Goal: Communication & Community: Connect with others

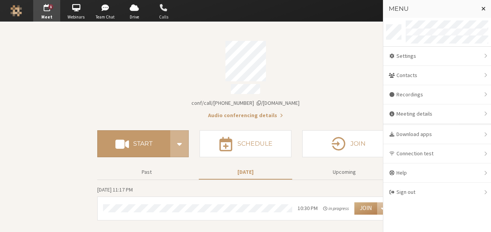
click at [165, 15] on span "Calls" at bounding box center [163, 17] width 27 height 7
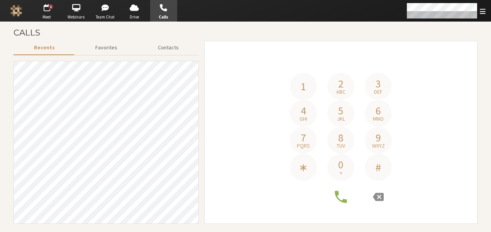
click at [340, 177] on button "0 +" at bounding box center [340, 167] width 27 height 27
click at [375, 196] on icon at bounding box center [378, 197] width 11 height 8
click at [342, 175] on button "0 +" at bounding box center [340, 167] width 27 height 27
click at [297, 81] on button "1" at bounding box center [303, 86] width 27 height 27
click at [343, 140] on span "8" at bounding box center [340, 137] width 5 height 11
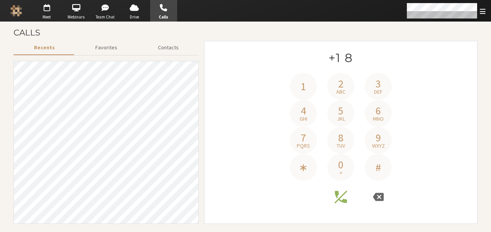
click at [304, 132] on span "7" at bounding box center [303, 137] width 5 height 11
click at [340, 93] on span "abc" at bounding box center [340, 91] width 9 height 5
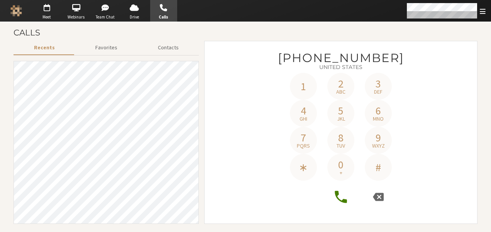
click at [337, 198] on icon at bounding box center [341, 197] width 12 height 12
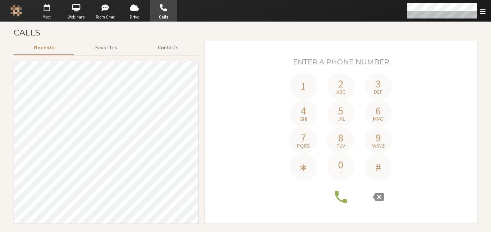
click at [172, 11] on span "button" at bounding box center [163, 8] width 27 height 12
click at [112, 45] on button "Favorites" at bounding box center [106, 48] width 63 height 14
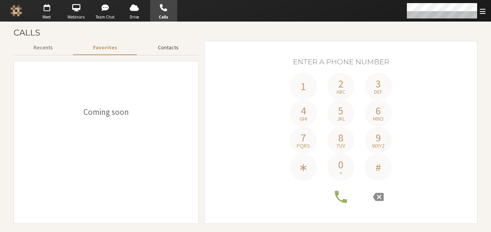
click at [169, 48] on button "Contacts" at bounding box center [168, 48] width 61 height 14
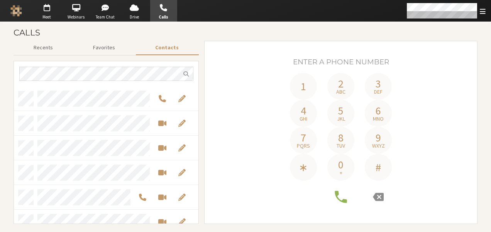
scroll to position [132, 179]
click at [161, 147] on span "Start a video meeting" at bounding box center [162, 148] width 8 height 9
click at [142, 196] on span "Call by phone" at bounding box center [142, 197] width 7 height 9
click at [169, 198] on span "Call this number" at bounding box center [168, 197] width 7 height 9
click at [184, 199] on span "Edit" at bounding box center [181, 197] width 7 height 9
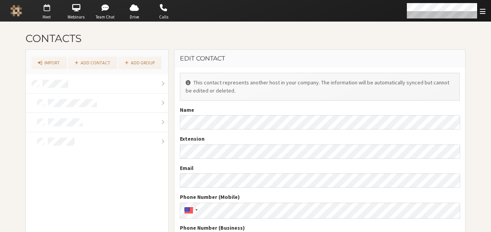
click at [52, 17] on span "Meet" at bounding box center [46, 17] width 27 height 7
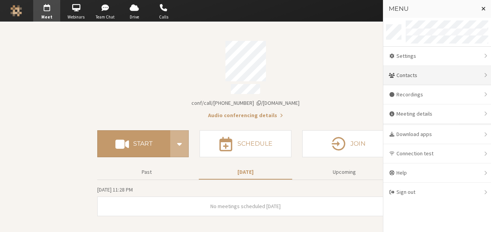
click at [395, 73] on span at bounding box center [392, 76] width 7 height 6
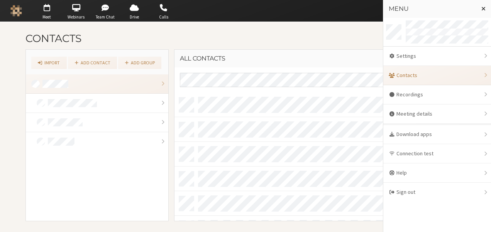
scroll to position [123, 285]
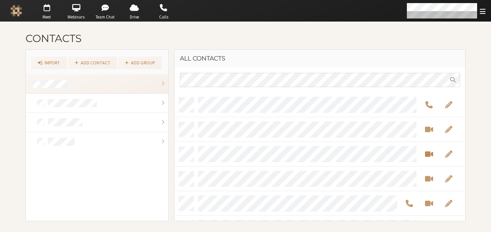
click at [429, 150] on span "Start a video meeting" at bounding box center [429, 154] width 8 height 9
click at [450, 152] on span "Edit" at bounding box center [448, 154] width 7 height 9
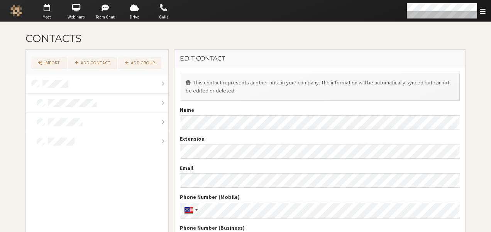
click at [157, 8] on span "button" at bounding box center [163, 8] width 27 height 12
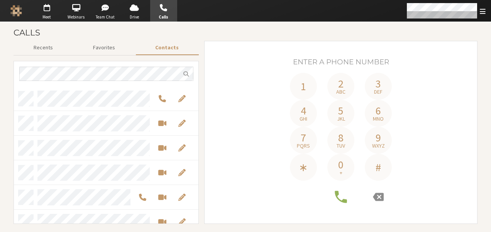
scroll to position [132, 179]
click at [161, 100] on span "Call by phone" at bounding box center [162, 98] width 7 height 9
click at [169, 98] on span "Call this number" at bounding box center [172, 98] width 7 height 9
click at [168, 98] on button "Call by phone" at bounding box center [162, 98] width 14 height 9
click at [169, 98] on span "Call this number" at bounding box center [172, 98] width 7 height 9
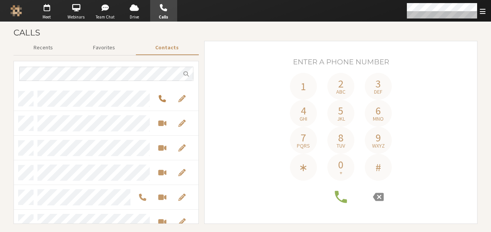
click at [168, 98] on button "Call by phone" at bounding box center [162, 98] width 14 height 9
click at [169, 98] on span "Call this number" at bounding box center [172, 98] width 7 height 9
click at [160, 98] on span "Call by phone" at bounding box center [162, 98] width 7 height 9
click at [169, 97] on span "Call this number" at bounding box center [172, 98] width 7 height 9
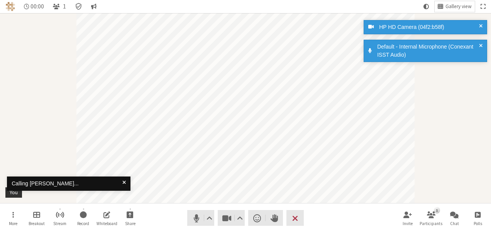
click at [46, 122] on div "Participant" at bounding box center [245, 108] width 491 height 190
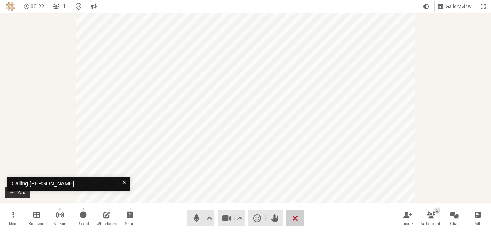
click at [296, 221] on span "End or leave meeting" at bounding box center [295, 218] width 6 height 11
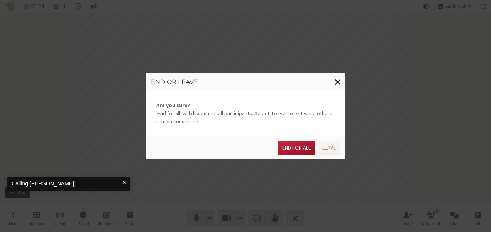
click at [298, 147] on button "End for all" at bounding box center [296, 148] width 37 height 14
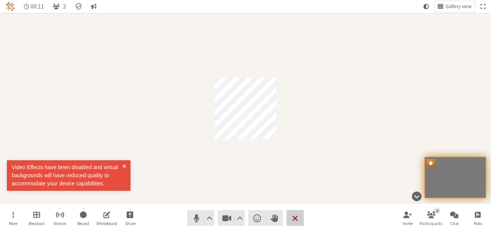
click at [302, 225] on button "Leave" at bounding box center [294, 218] width 17 height 16
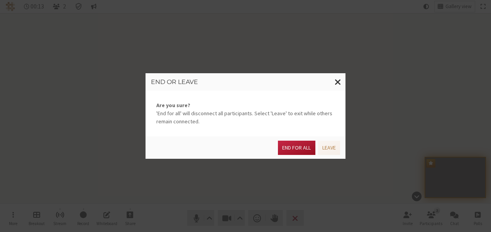
click at [296, 146] on button "End for all" at bounding box center [296, 148] width 37 height 14
